Goal: Navigation & Orientation: Find specific page/section

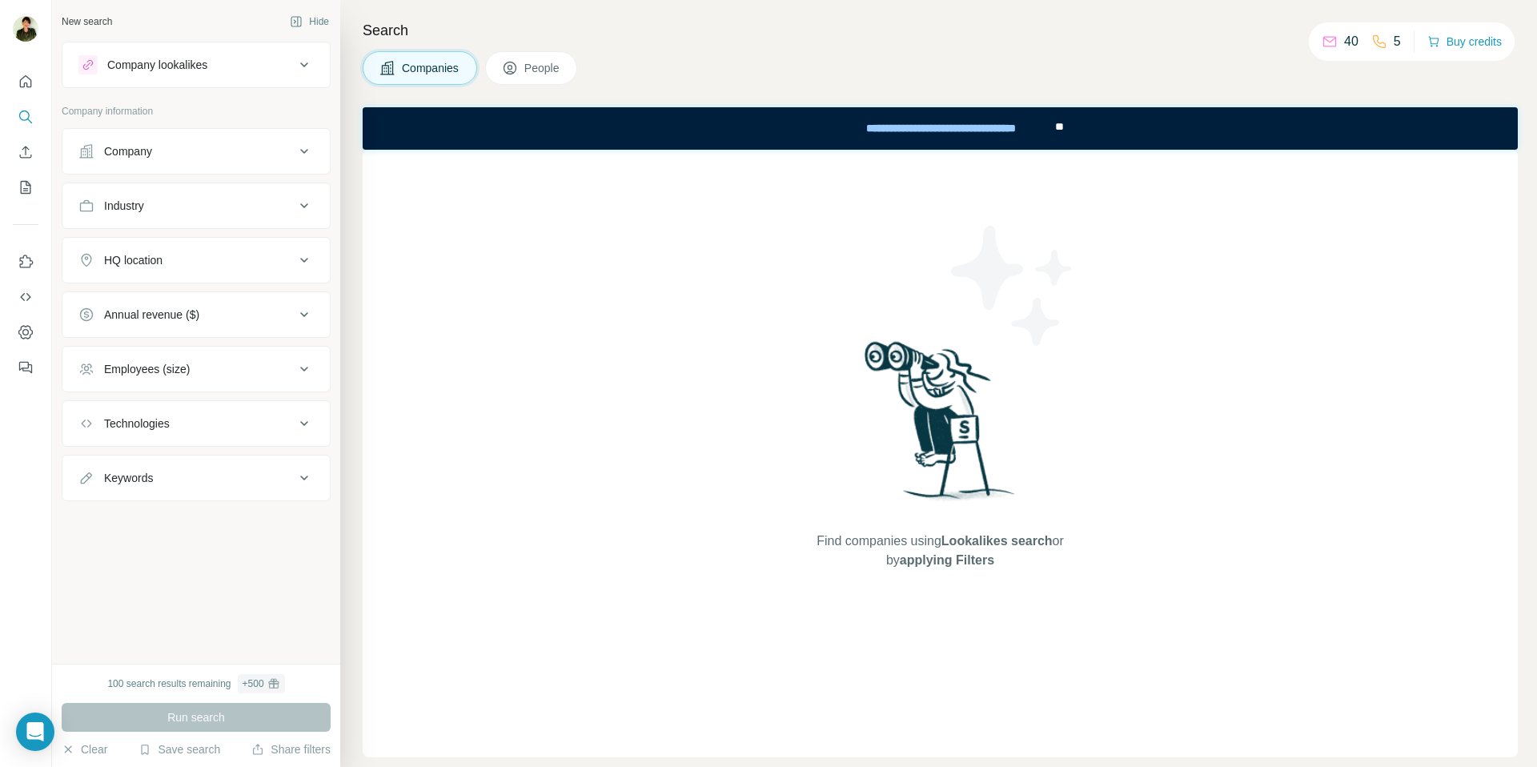
click at [537, 63] on span "People" at bounding box center [542, 68] width 37 height 16
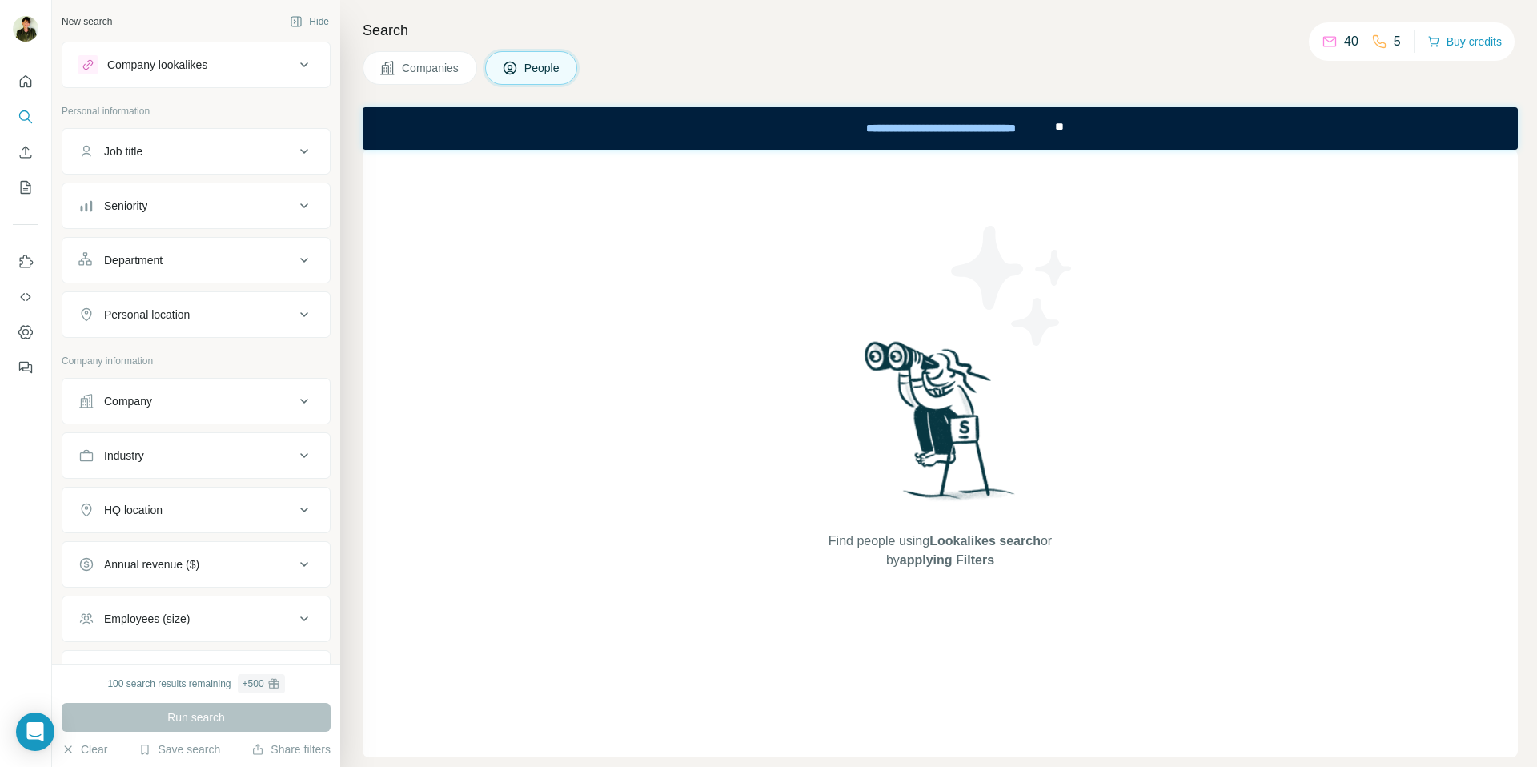
click at [235, 77] on button "Company lookalikes" at bounding box center [195, 65] width 267 height 38
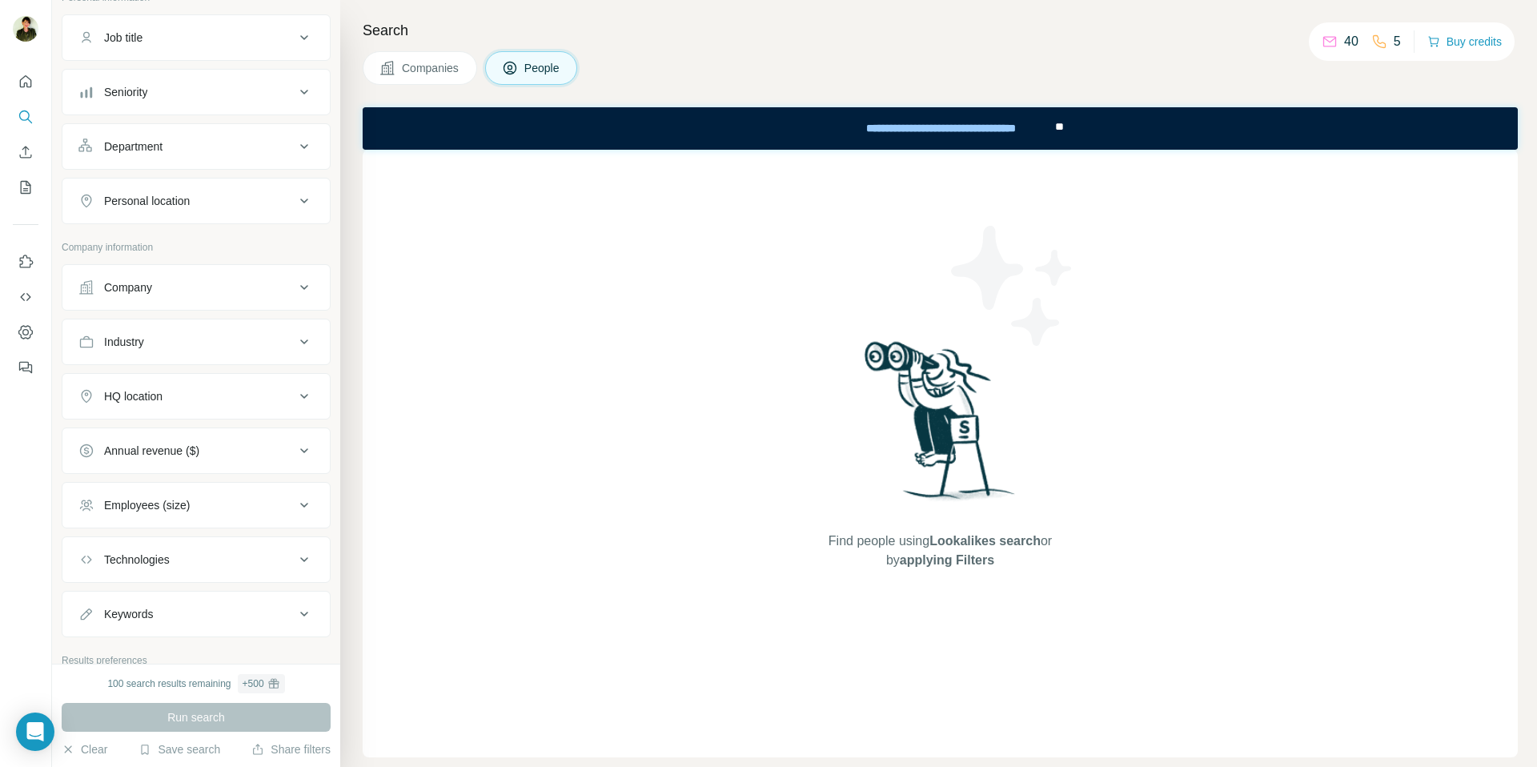
scroll to position [372, 0]
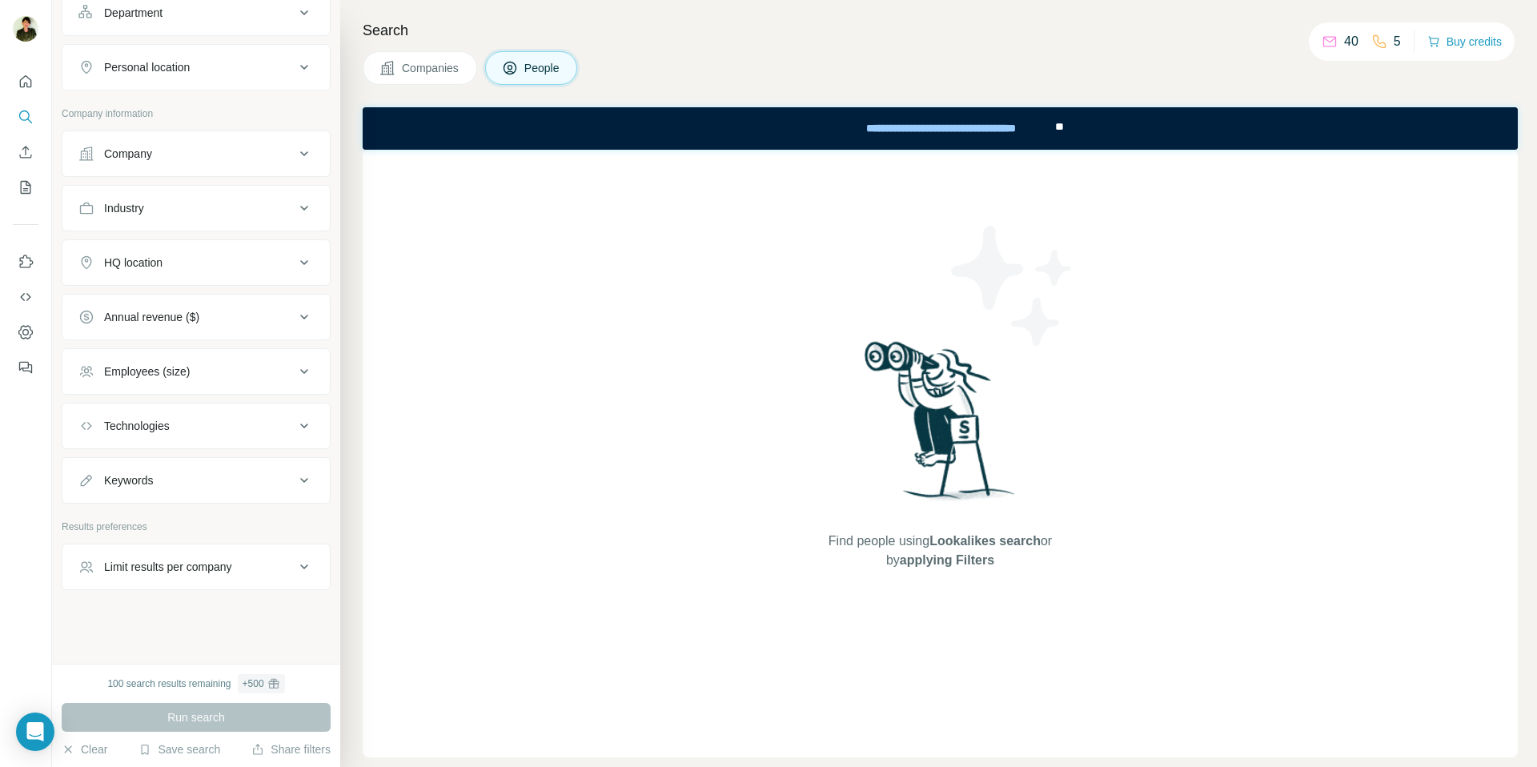
click at [519, 82] on button "People" at bounding box center [531, 68] width 93 height 34
click at [413, 79] on button "Companies" at bounding box center [420, 68] width 114 height 34
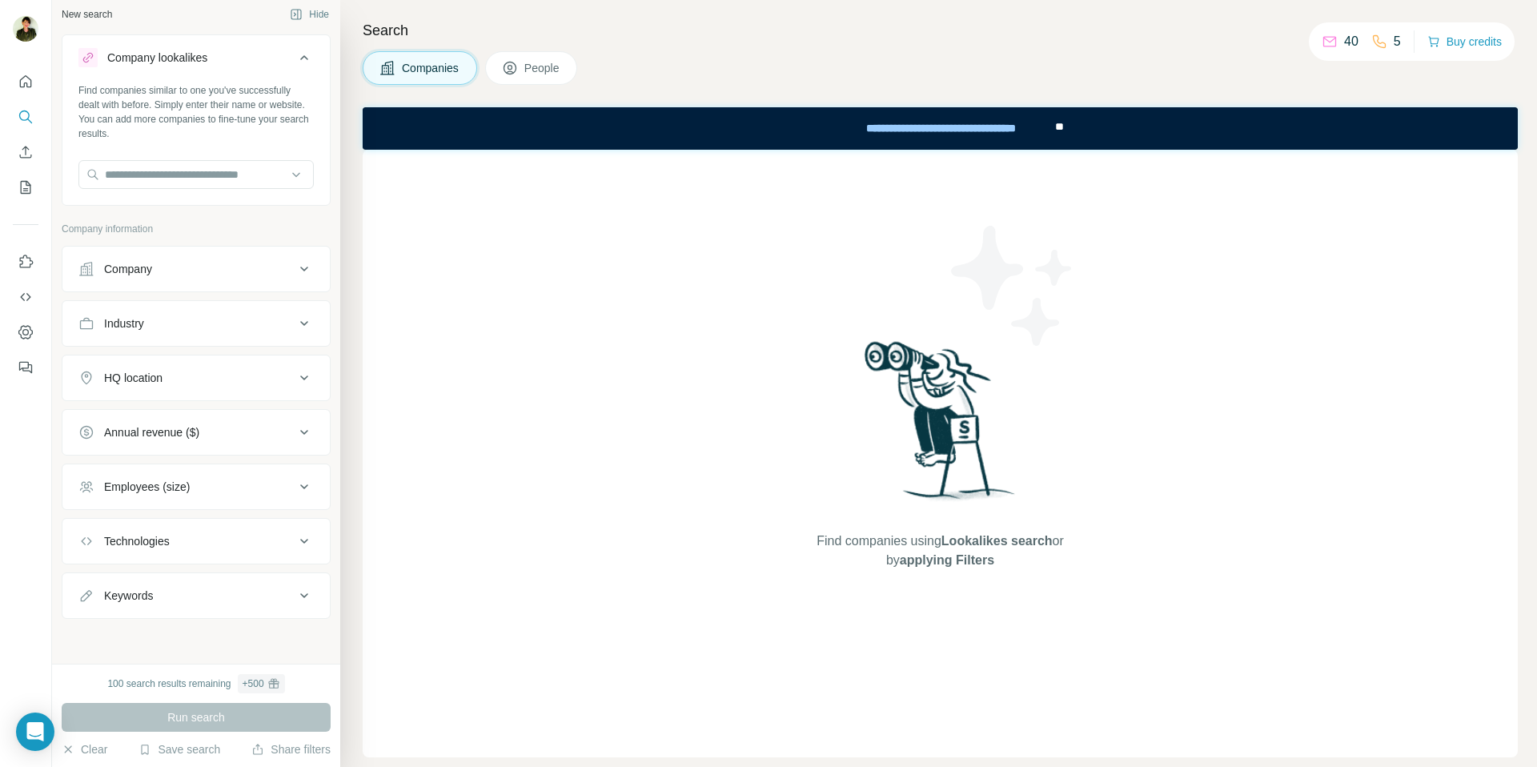
scroll to position [7, 0]
click at [315, 18] on button "Hide" at bounding box center [310, 14] width 62 height 24
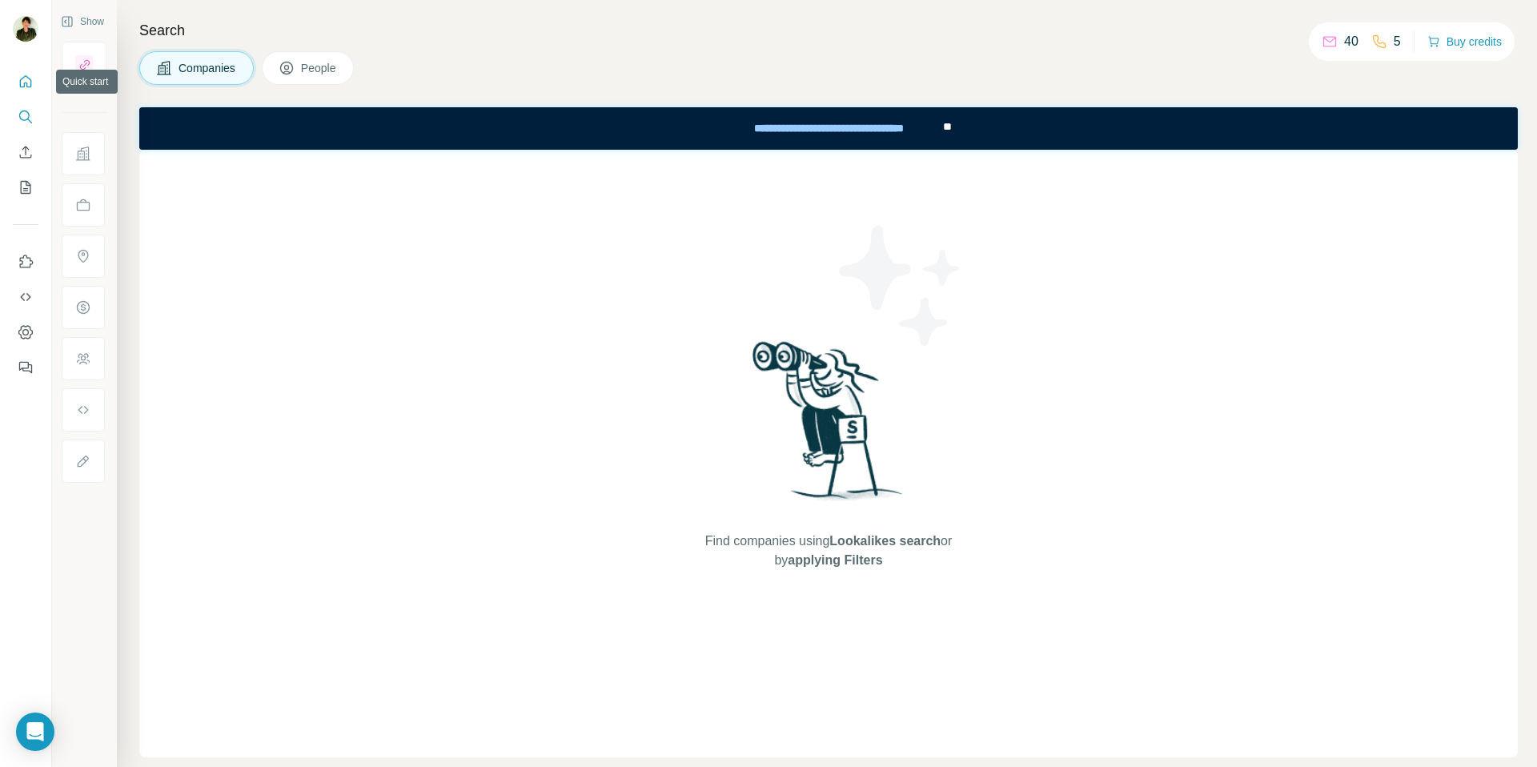
click at [26, 67] on button "Quick start" at bounding box center [26, 81] width 26 height 29
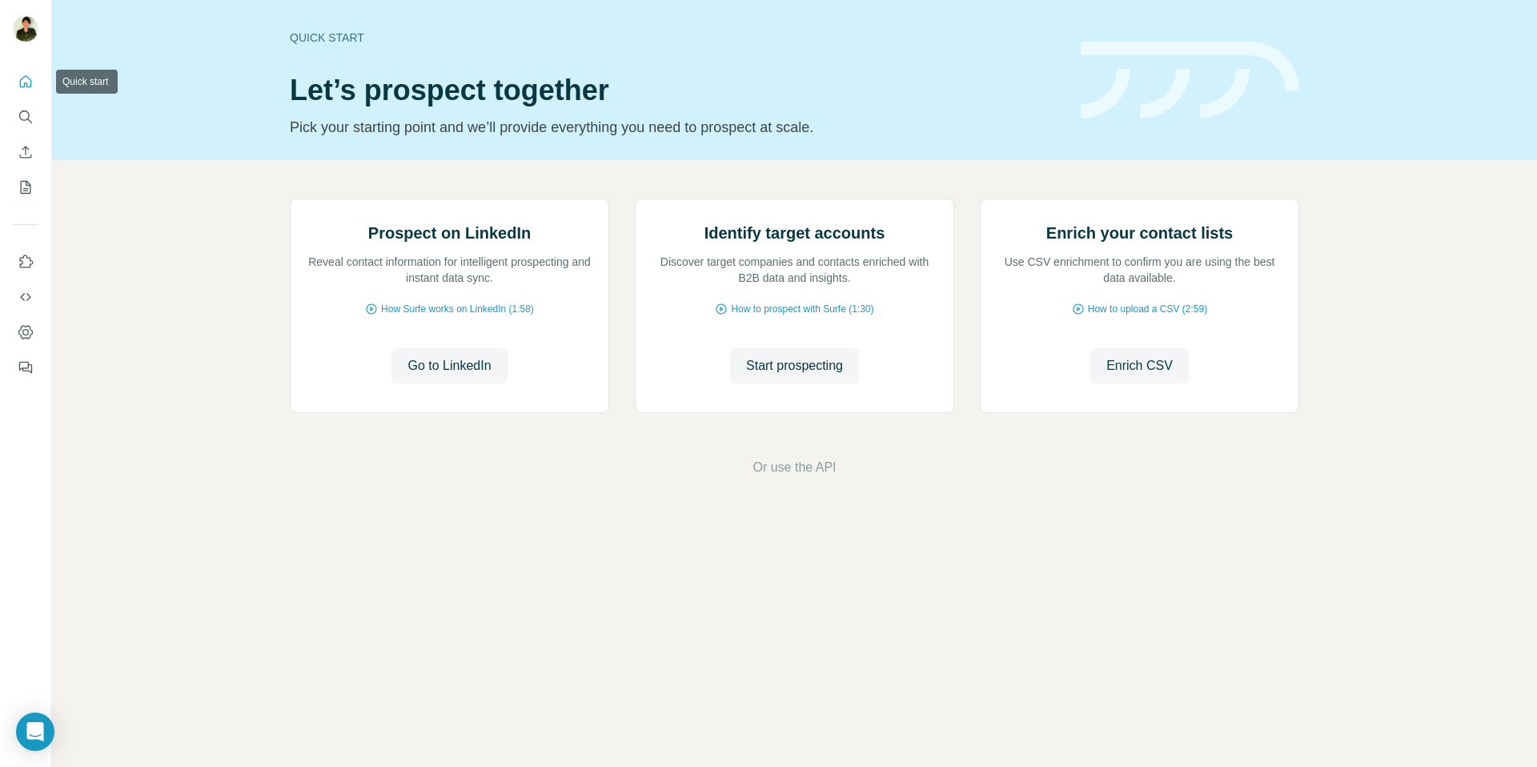
click at [24, 80] on icon "Quick start" at bounding box center [26, 82] width 16 height 16
click at [25, 264] on icon "Use Surfe on LinkedIn" at bounding box center [26, 262] width 16 height 16
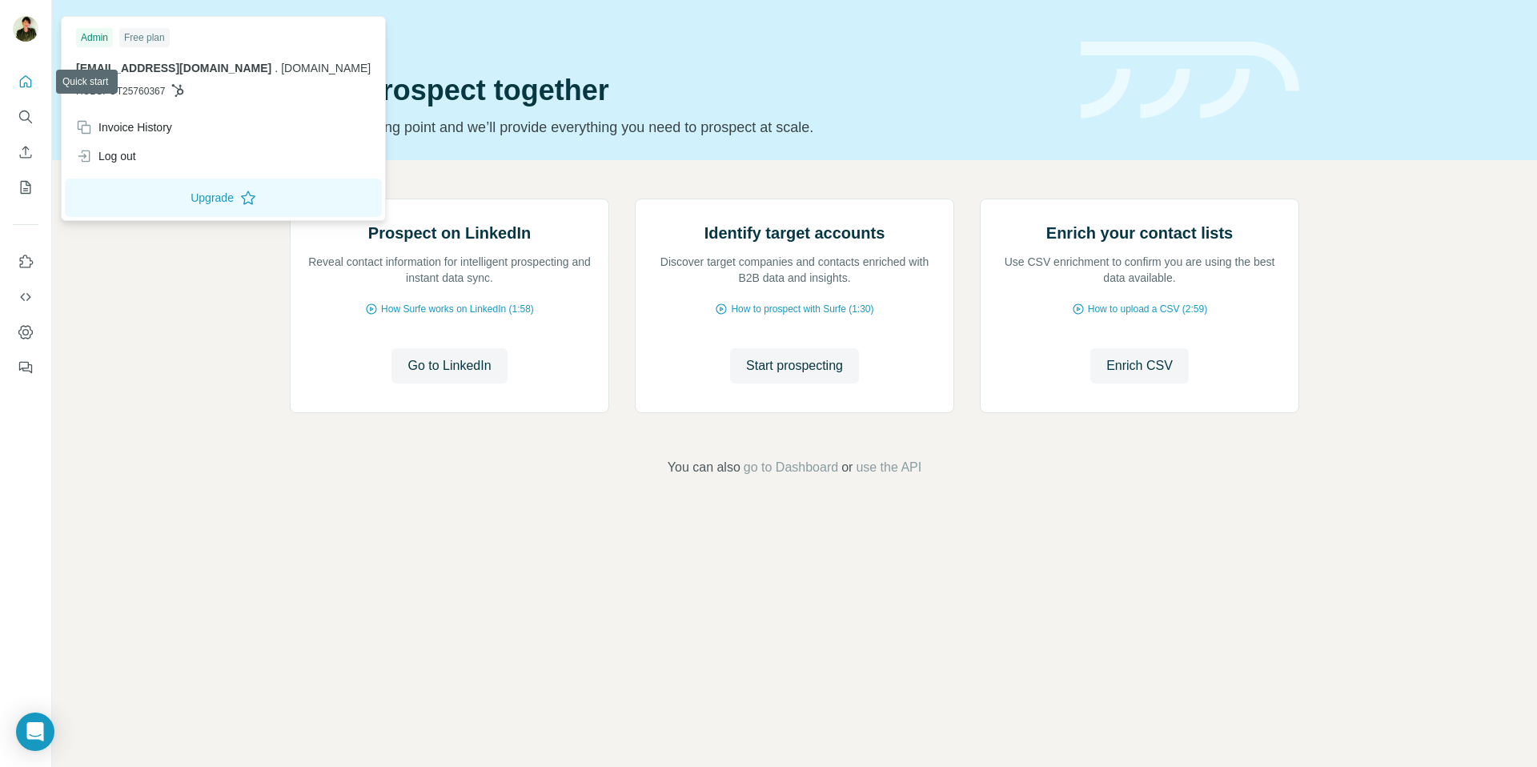
click at [18, 26] on img at bounding box center [26, 29] width 26 height 26
click at [154, 125] on div "Invoice History" at bounding box center [124, 127] width 96 height 16
click at [24, 25] on img at bounding box center [26, 29] width 26 height 26
click at [26, 185] on icon "My lists" at bounding box center [26, 187] width 16 height 16
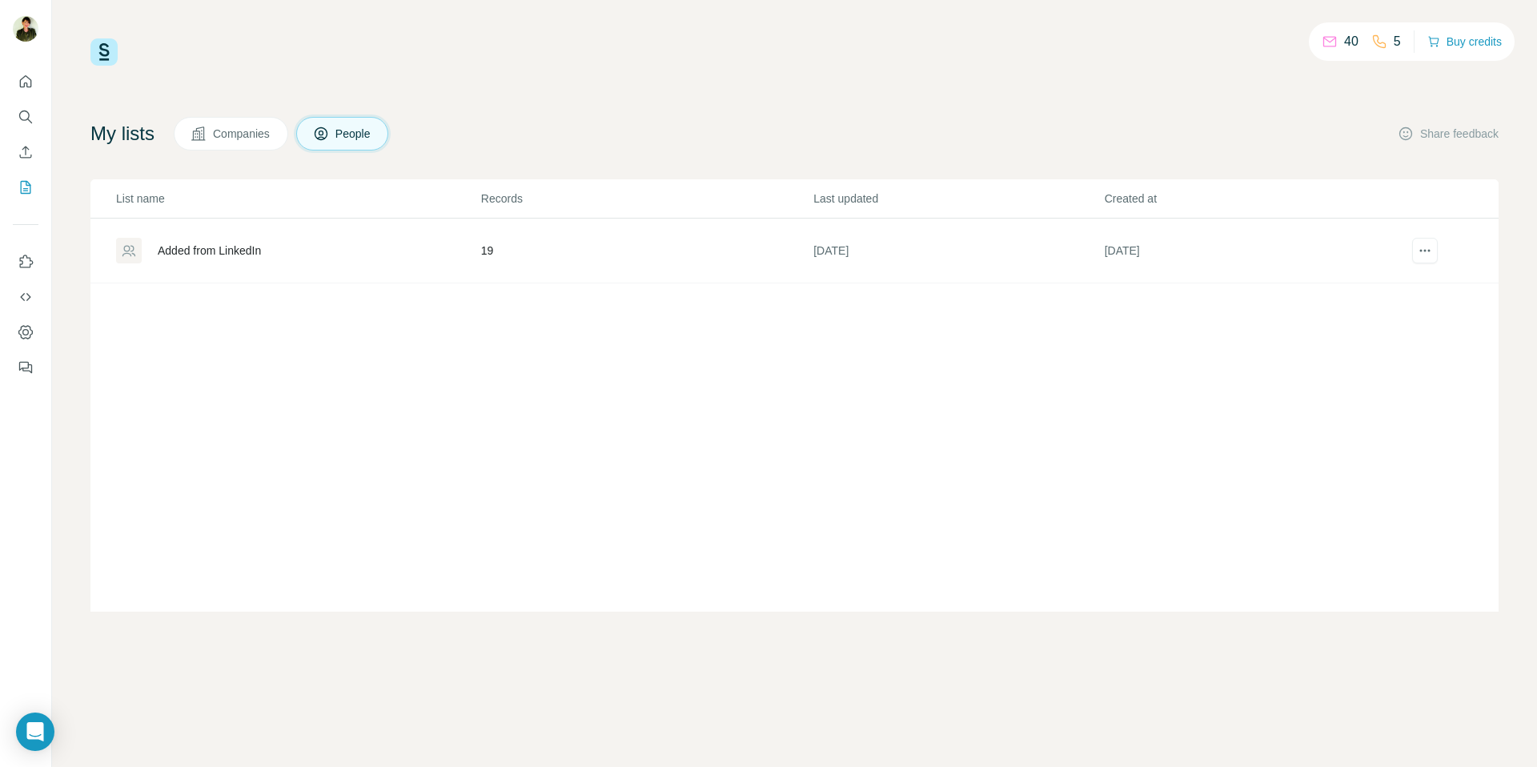
click at [227, 138] on span "Companies" at bounding box center [242, 134] width 58 height 16
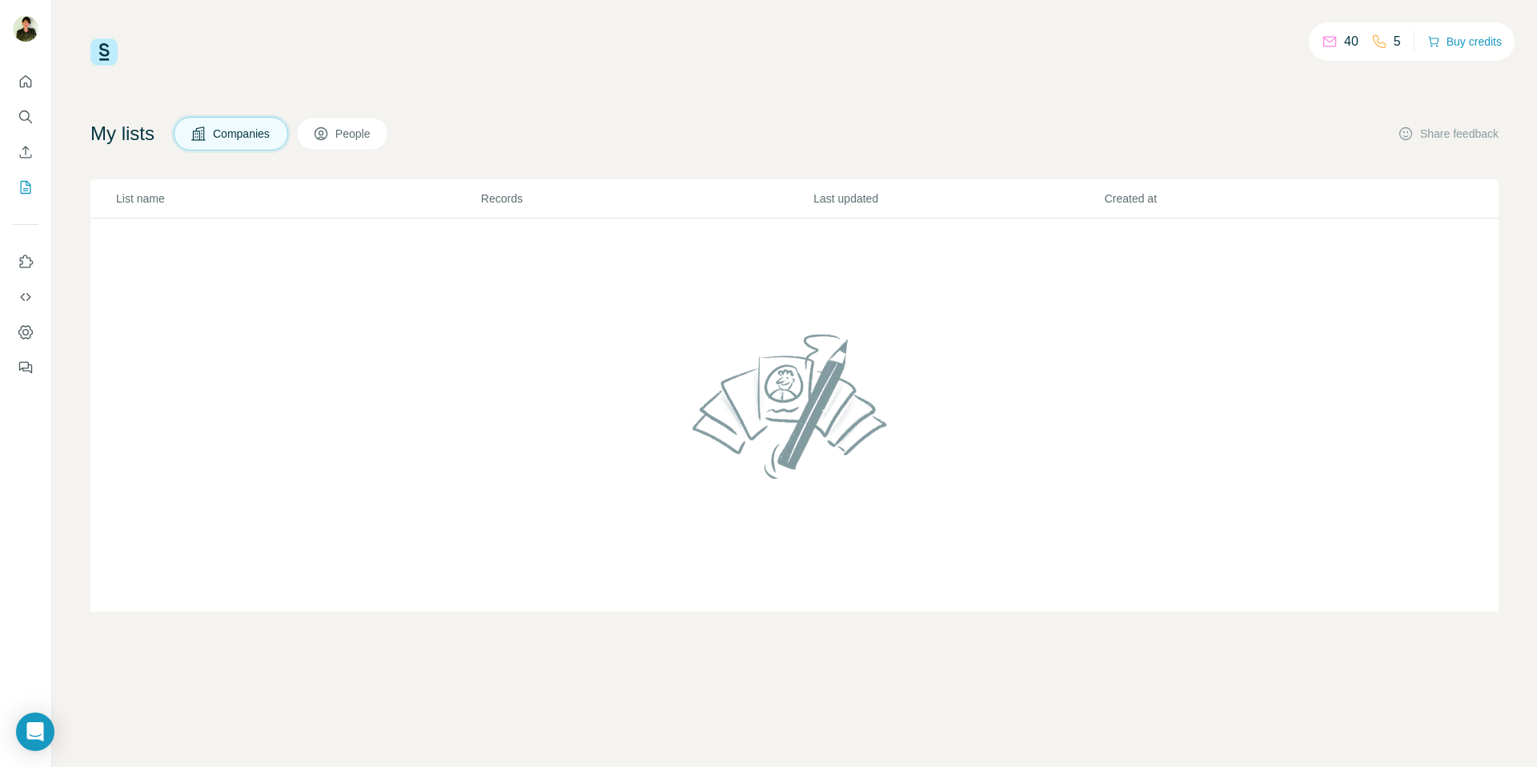
click at [350, 122] on button "People" at bounding box center [342, 134] width 93 height 34
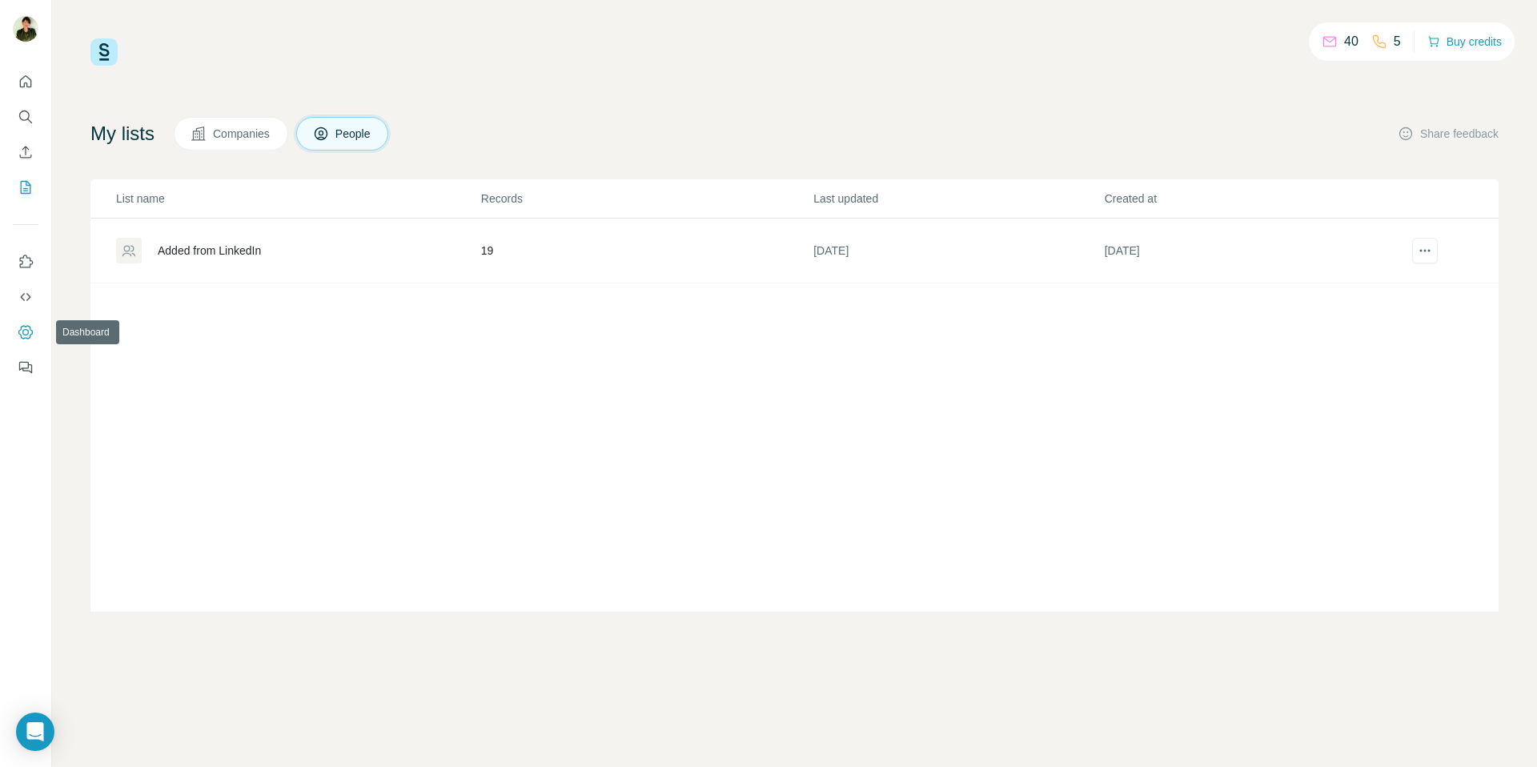
click at [23, 332] on icon "Dashboard" at bounding box center [26, 332] width 16 height 16
